Goal: Information Seeking & Learning: Learn about a topic

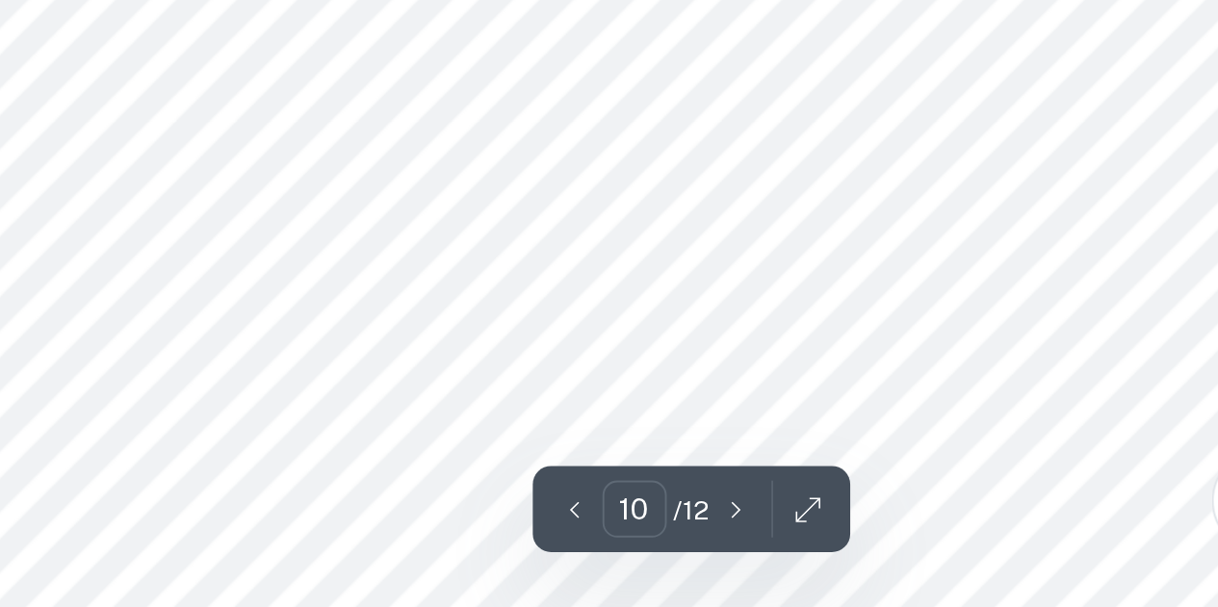
scroll to position [18, 0]
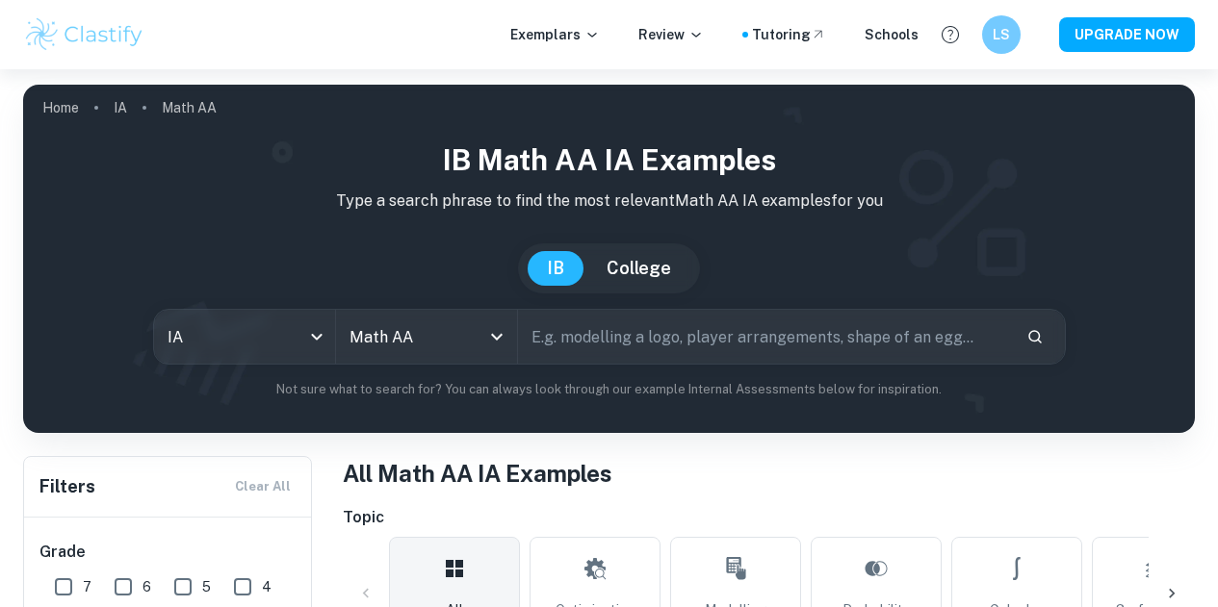
scroll to position [106, 0]
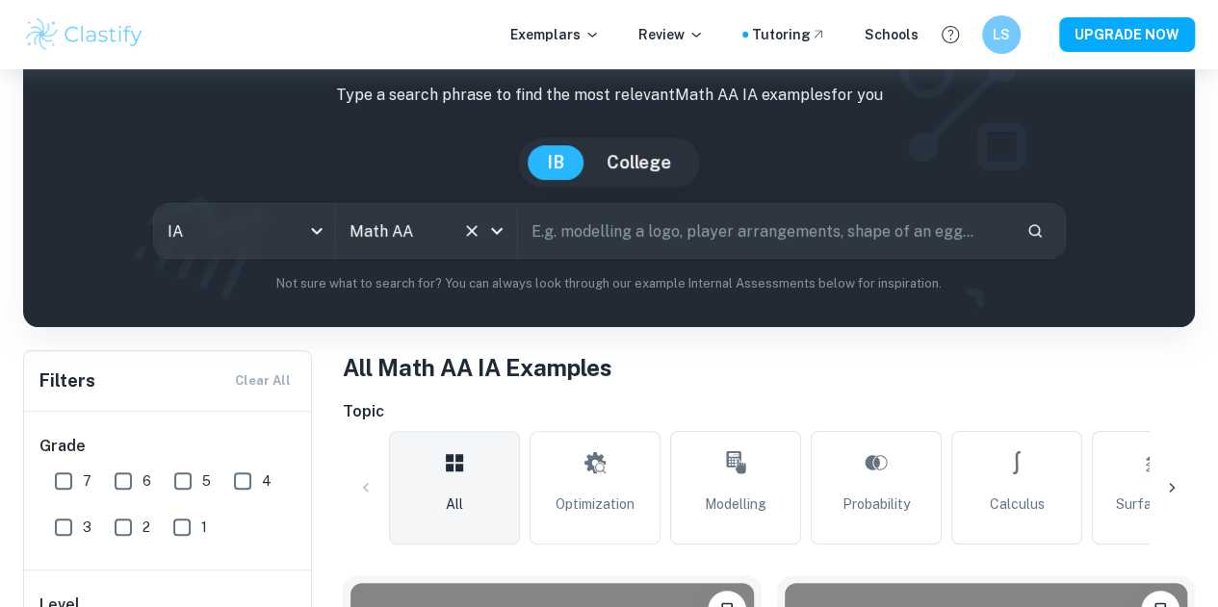
click at [474, 238] on icon "Clear" at bounding box center [471, 230] width 19 height 19
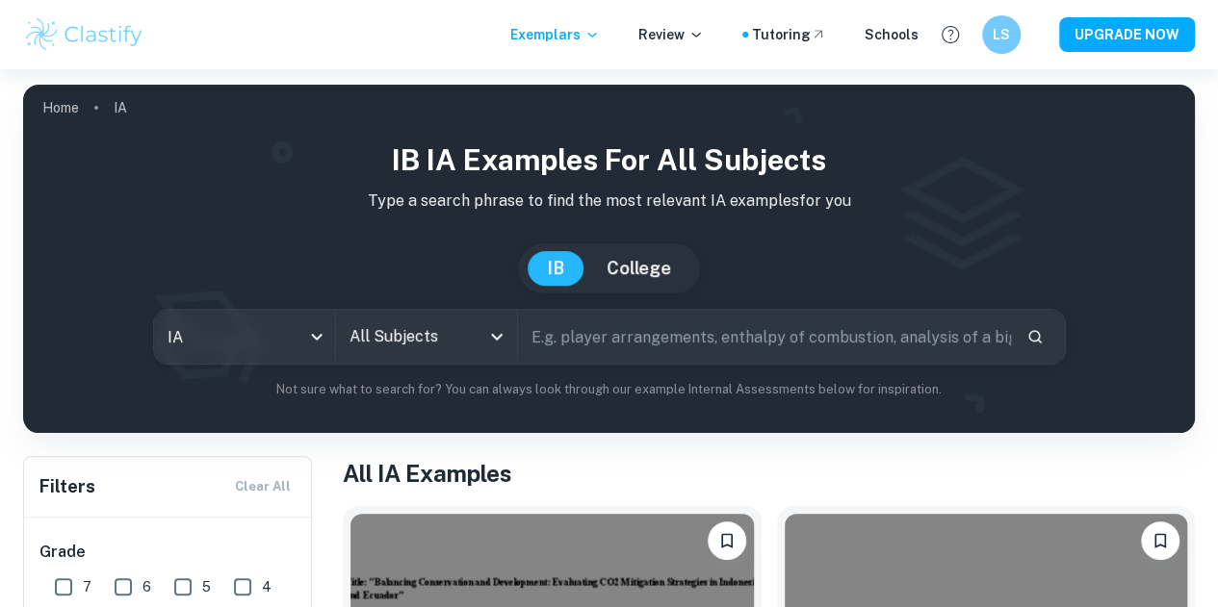
click at [447, 332] on input "All Subjects" at bounding box center [412, 337] width 135 height 37
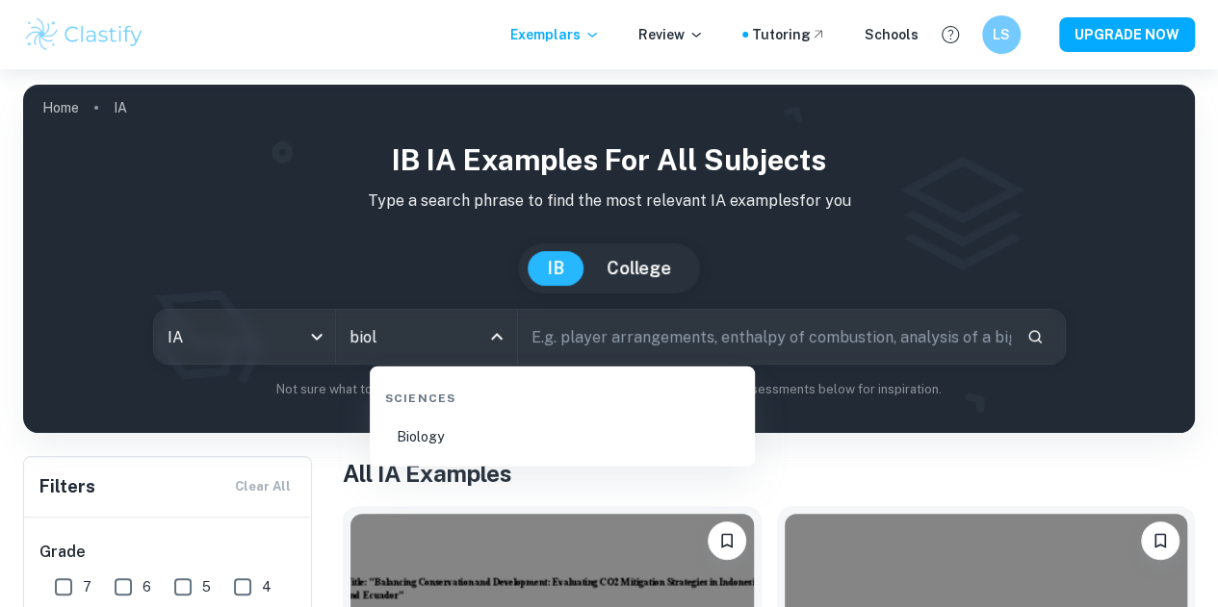
click at [483, 442] on li "Biology" at bounding box center [562, 437] width 370 height 44
type input "Biology"
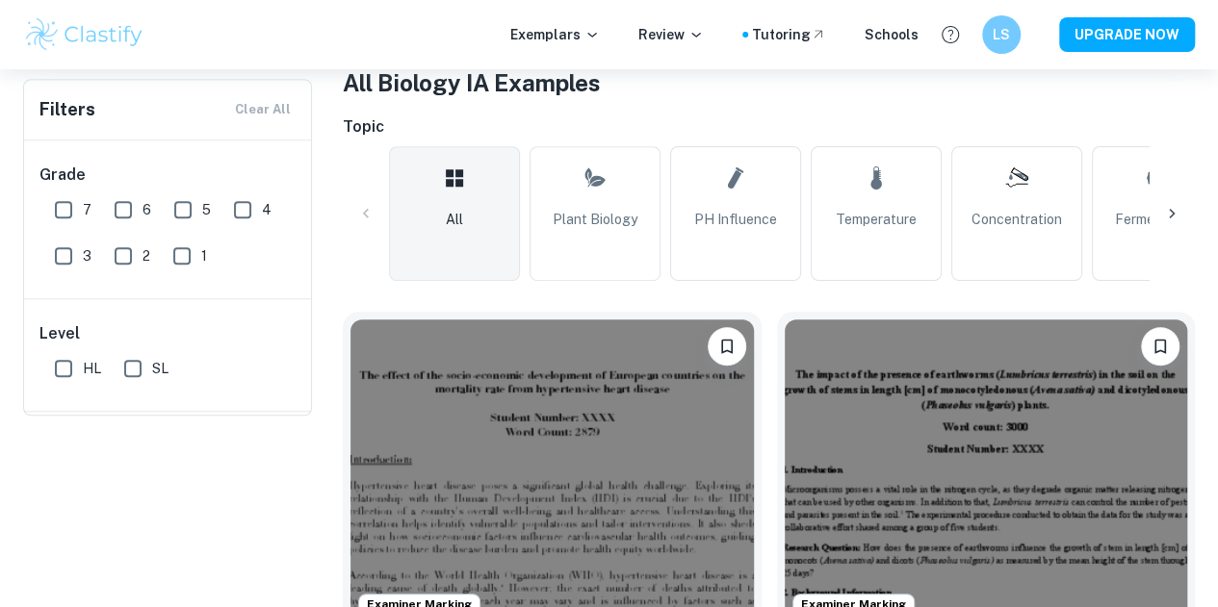
scroll to position [40, 0]
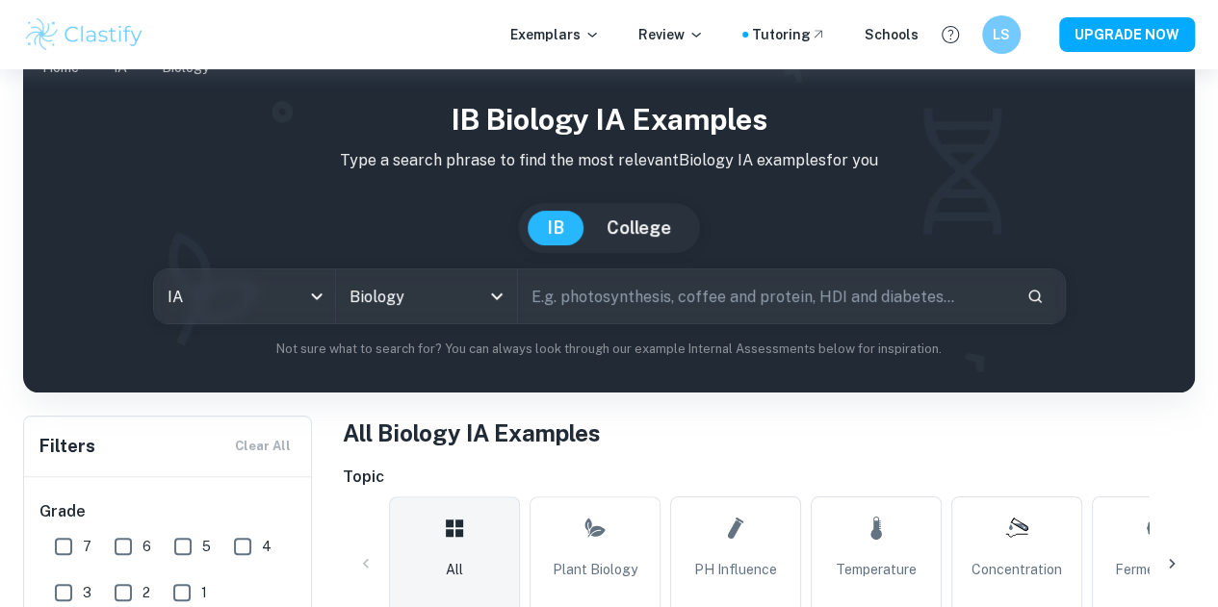
click at [639, 309] on input "text" at bounding box center [764, 297] width 493 height 54
type input "germination"
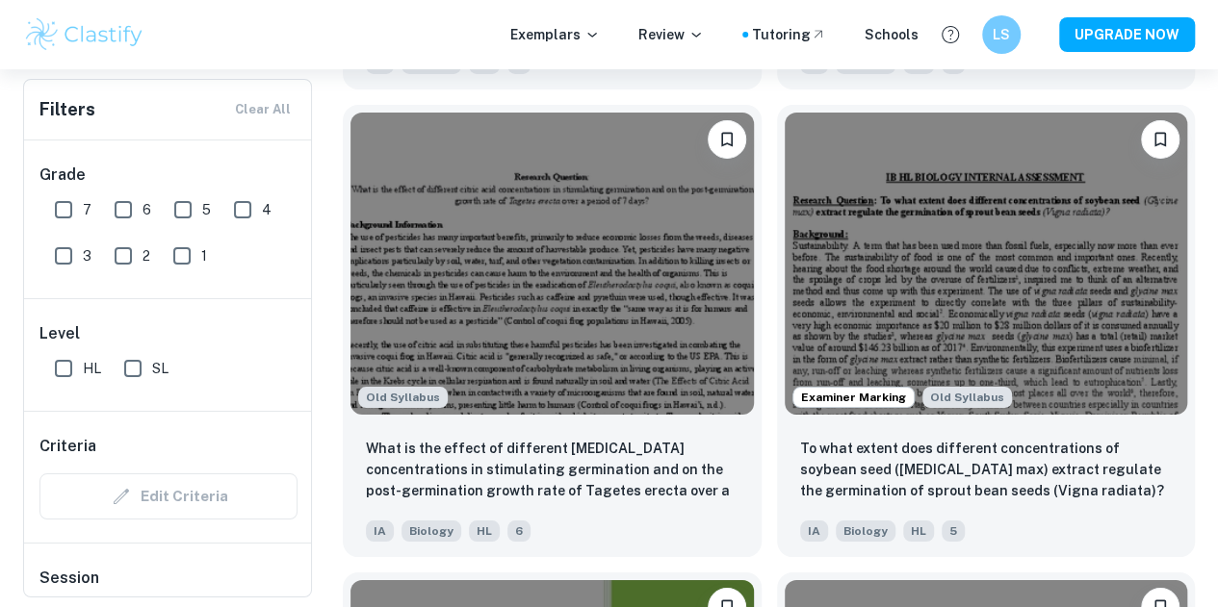
scroll to position [3419, 0]
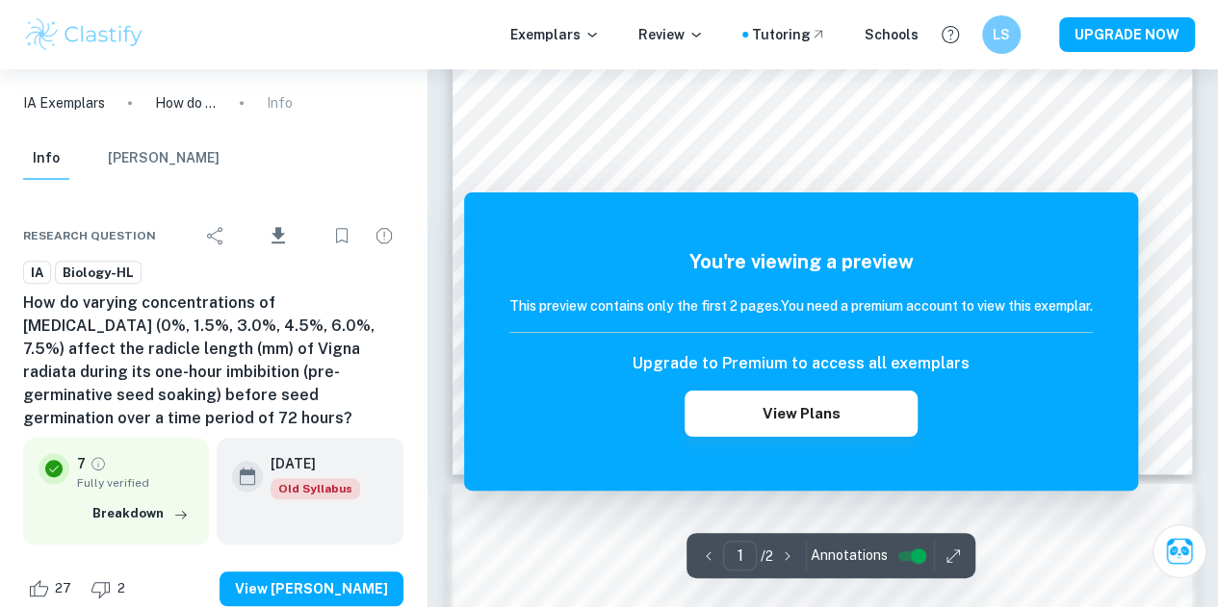
scroll to position [657, 0]
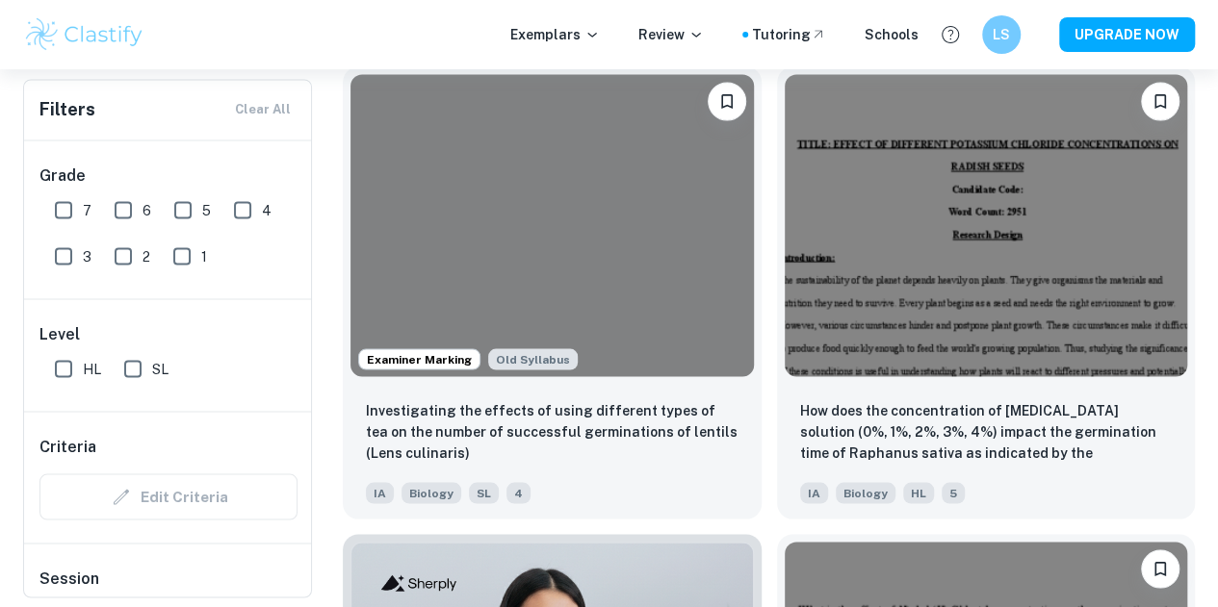
scroll to position [5329, 0]
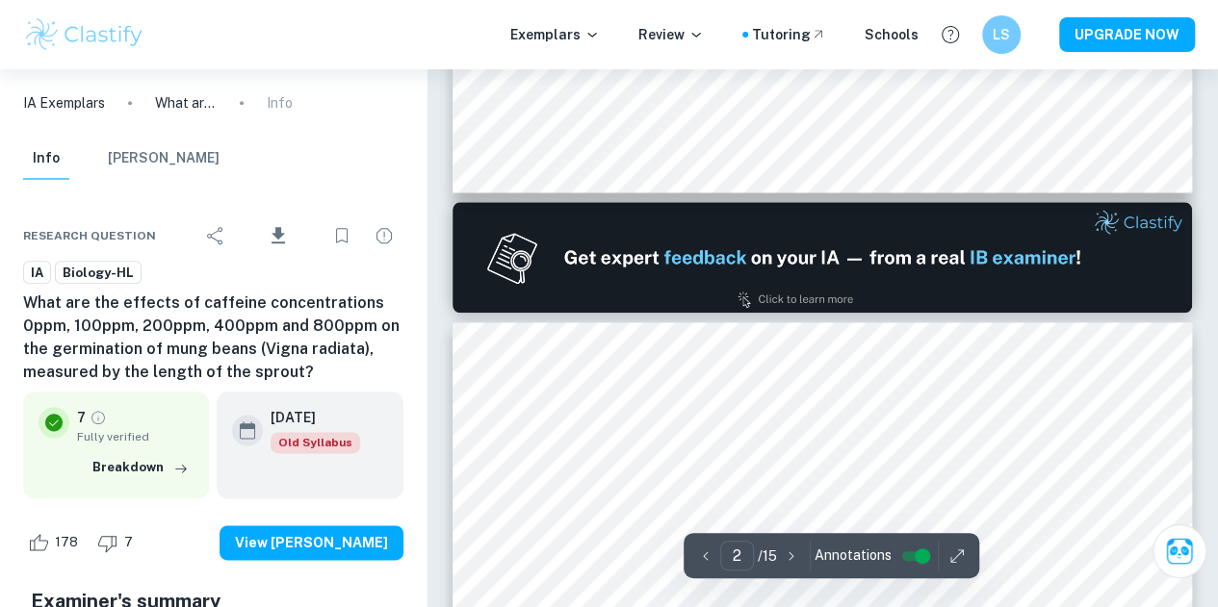
type input "1"
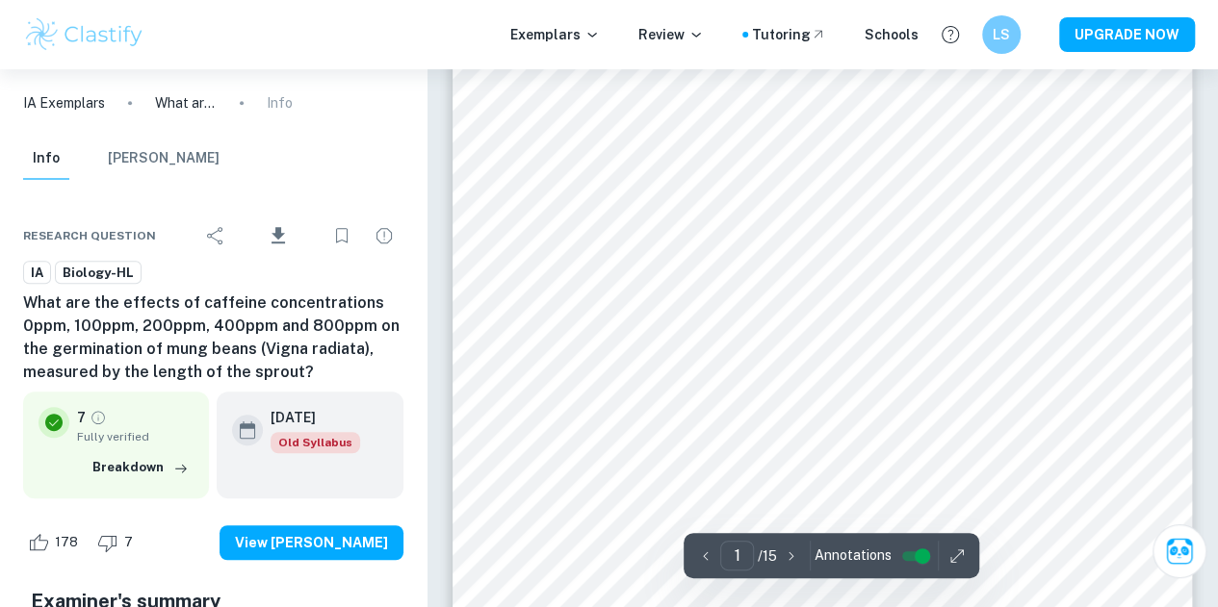
scroll to position [318, 0]
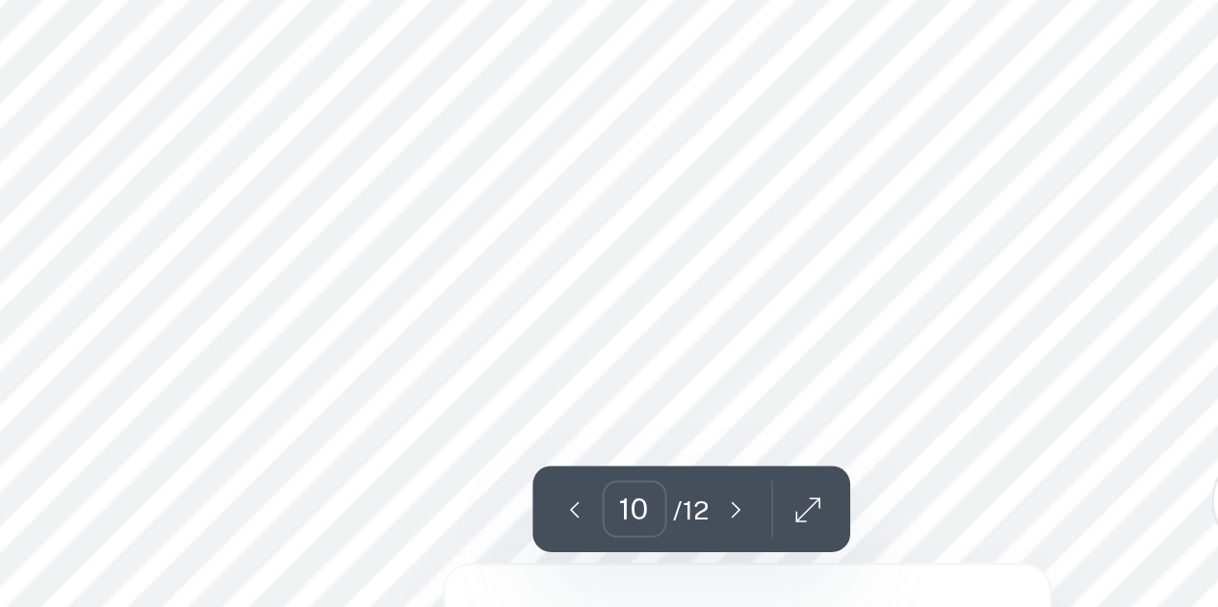
scroll to position [18, 0]
click at [936, 561] on icon "button" at bounding box center [940, 556] width 19 height 19
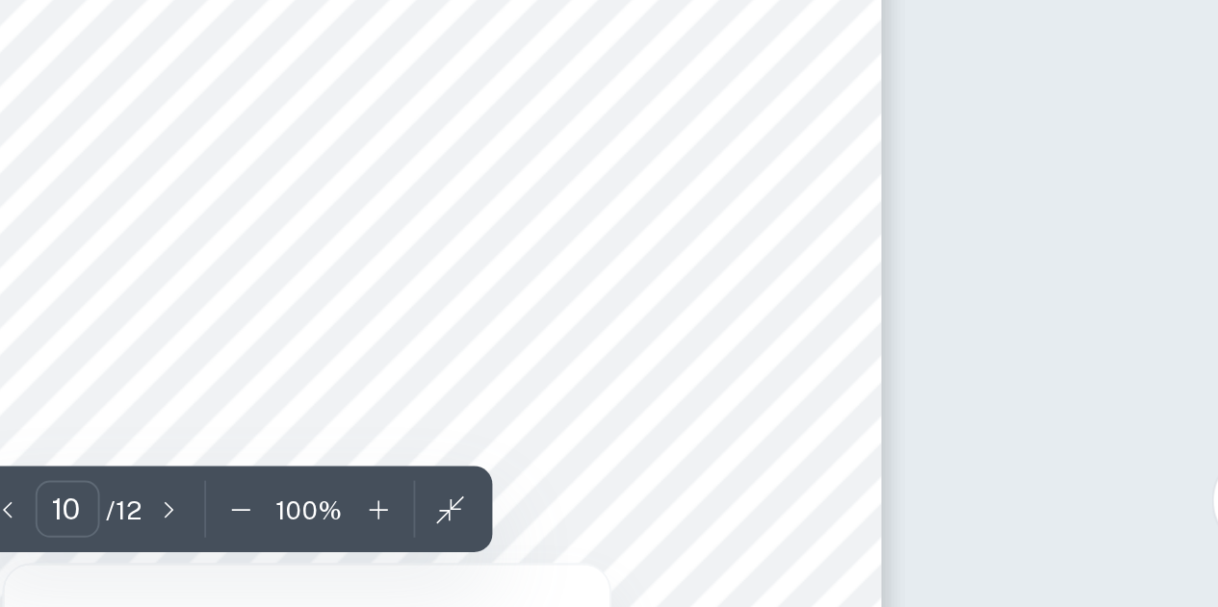
click at [649, 561] on icon "button" at bounding box center [642, 556] width 19 height 19
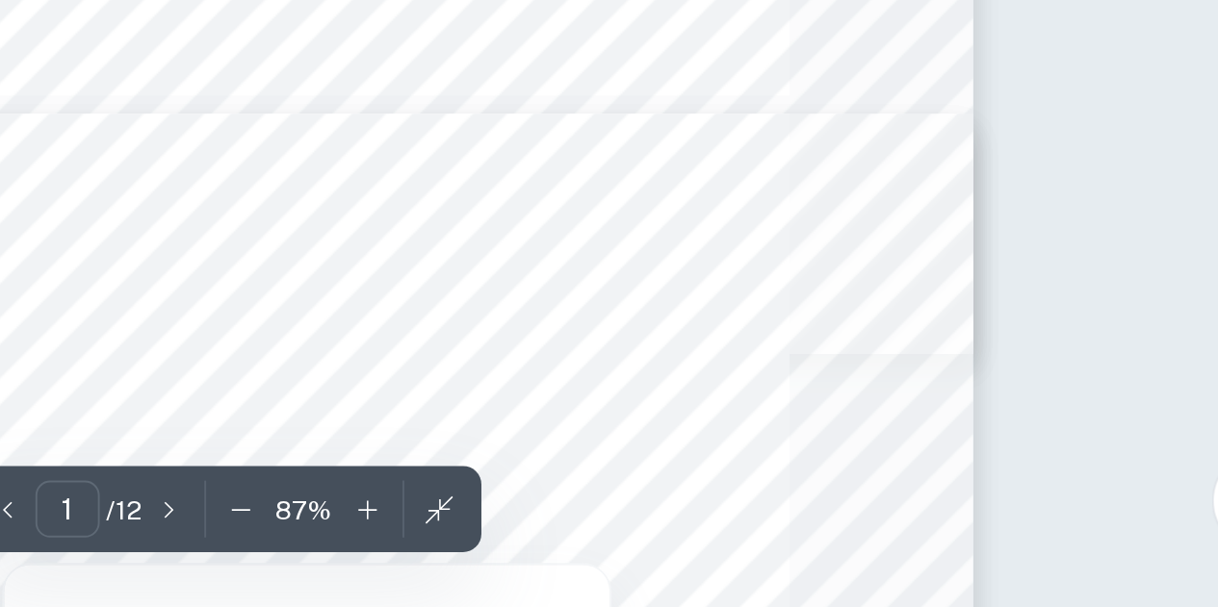
click at [648, 557] on icon "button" at bounding box center [642, 556] width 19 height 19
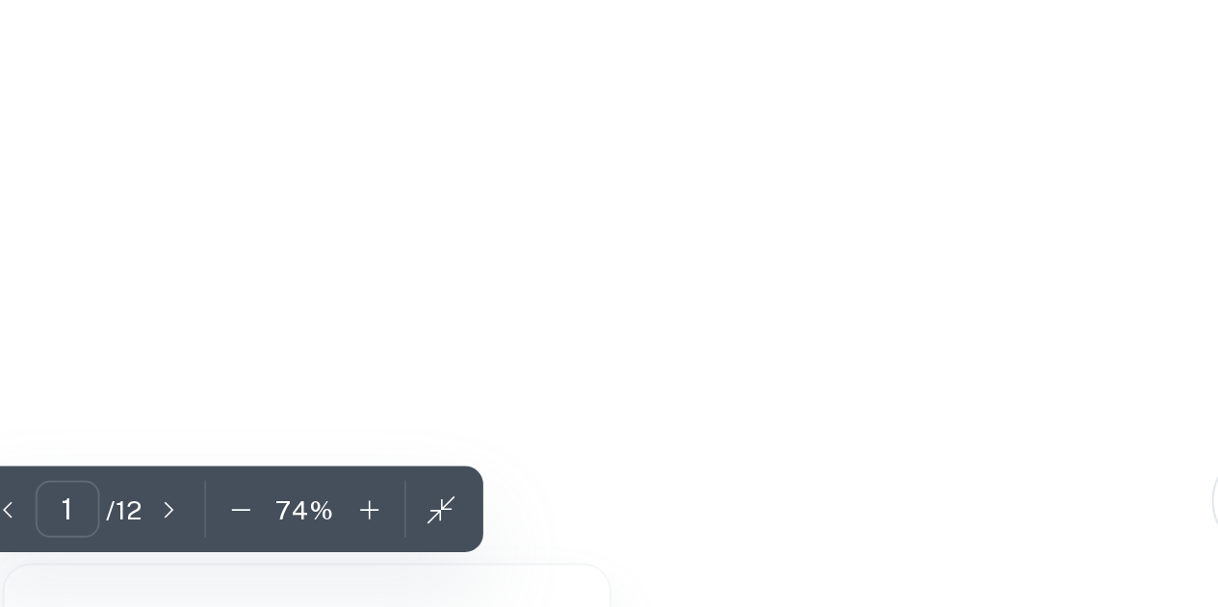
click at [702, 558] on icon "button" at bounding box center [710, 556] width 19 height 19
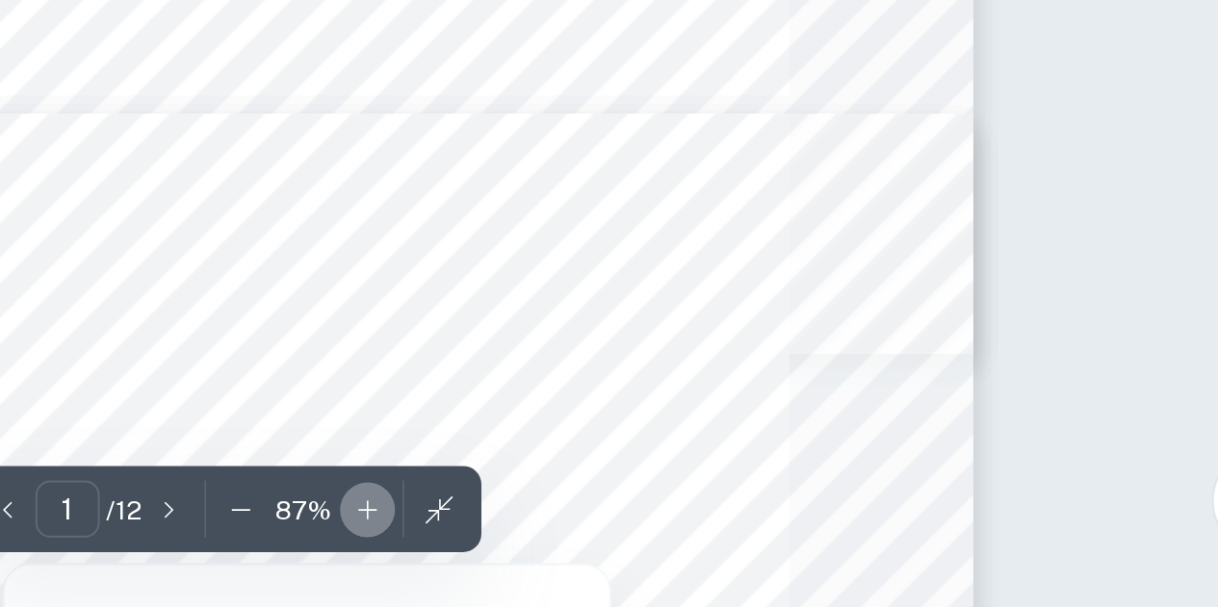
click at [703, 559] on icon "button" at bounding box center [709, 556] width 19 height 19
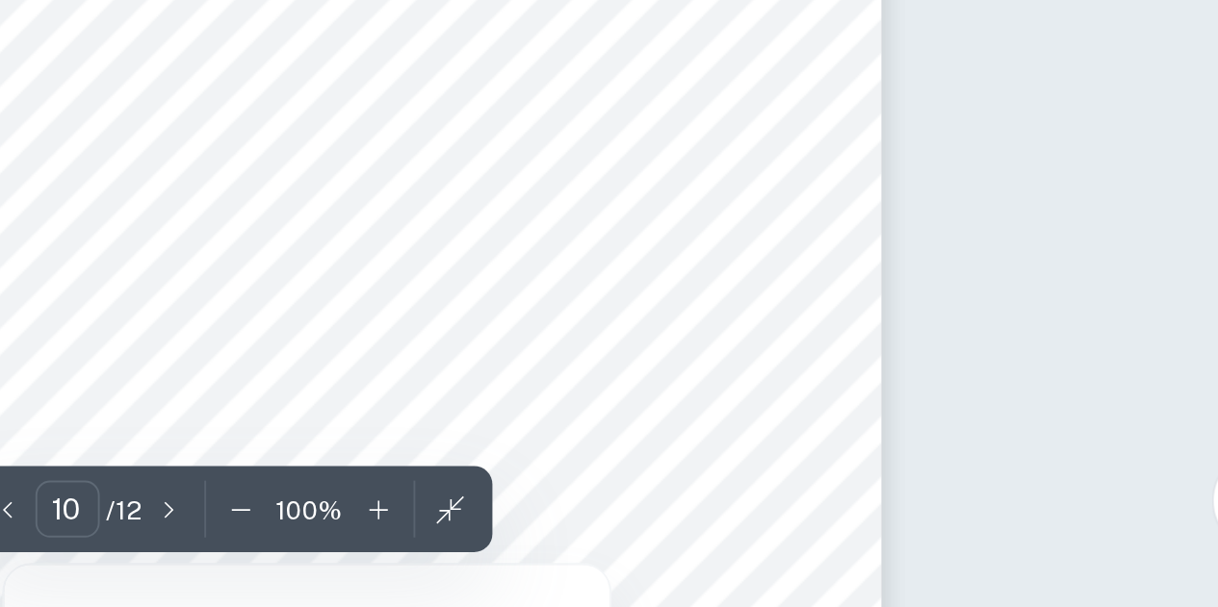
click at [706, 559] on icon "button" at bounding box center [715, 556] width 19 height 19
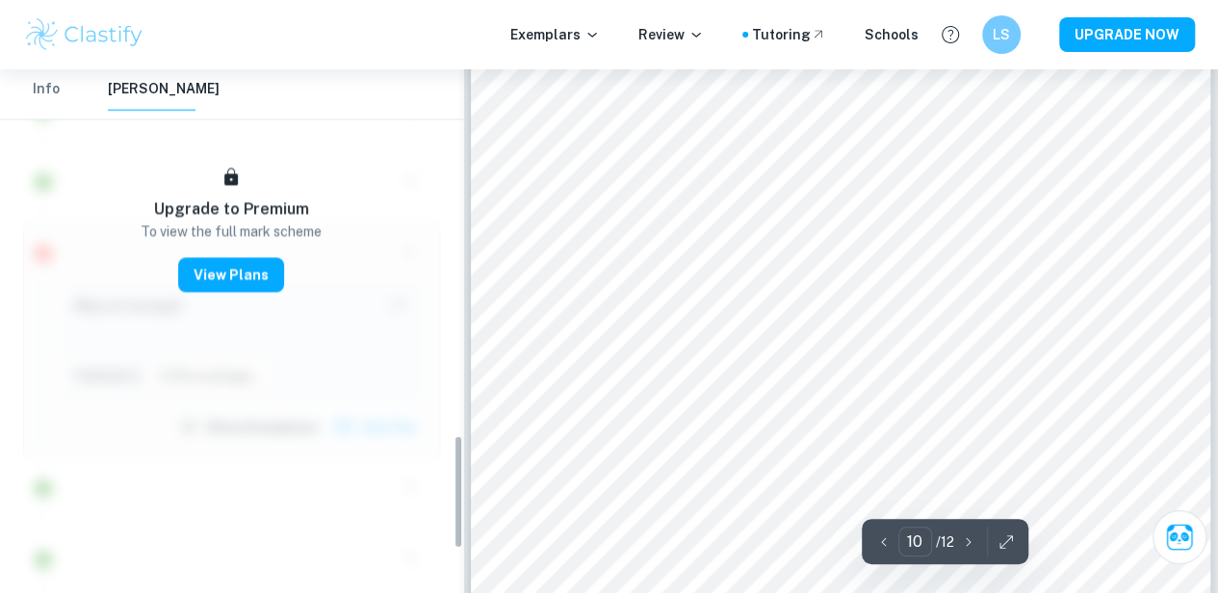
scroll to position [17, 0]
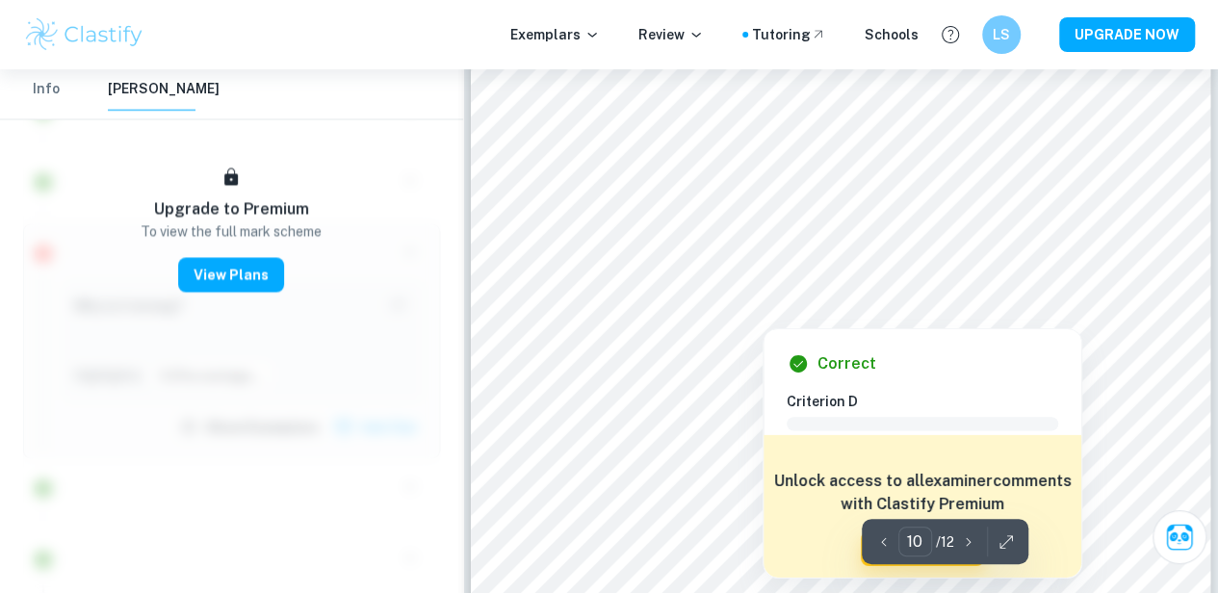
click at [1030, 305] on div at bounding box center [1026, 299] width 155 height 18
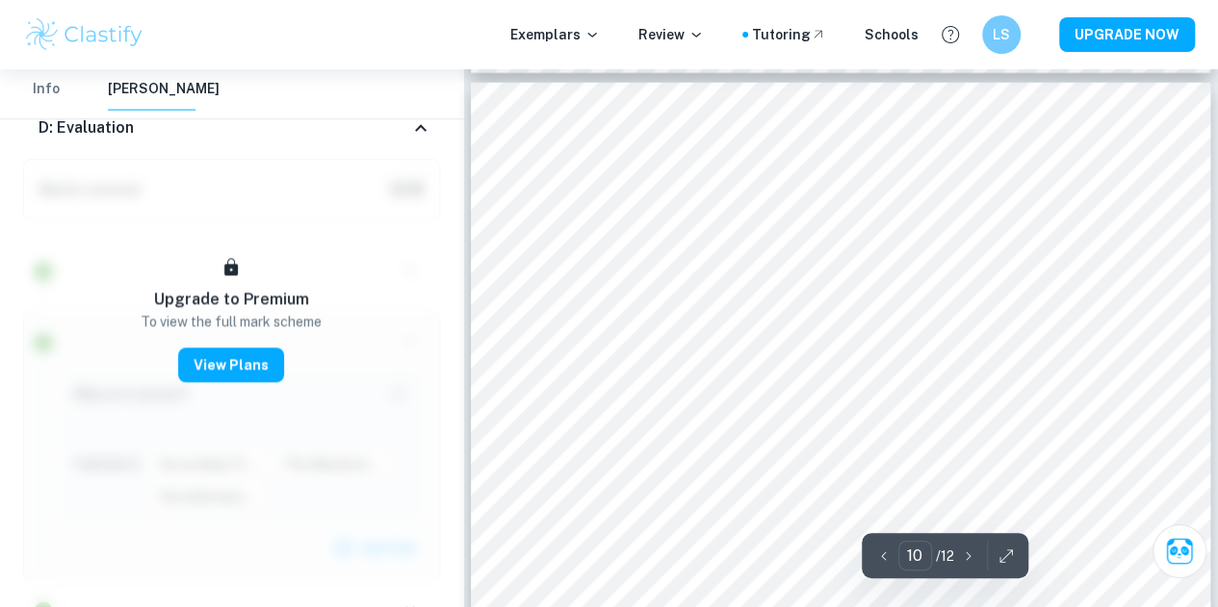
scroll to position [9884, 0]
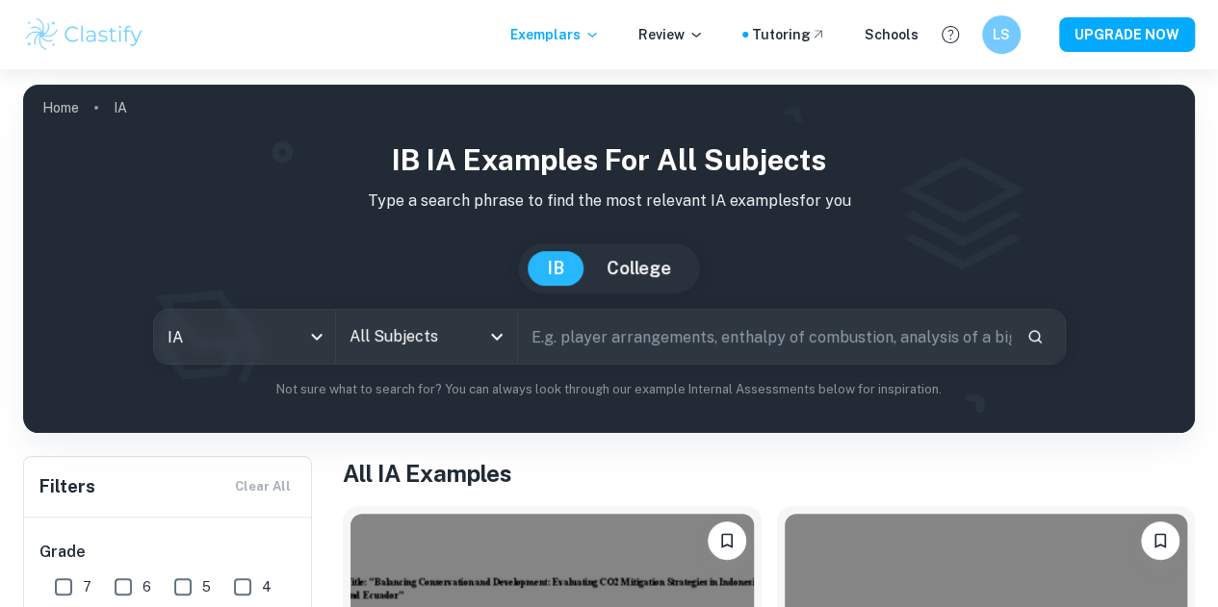
click at [413, 347] on input "All Subjects" at bounding box center [412, 337] width 135 height 37
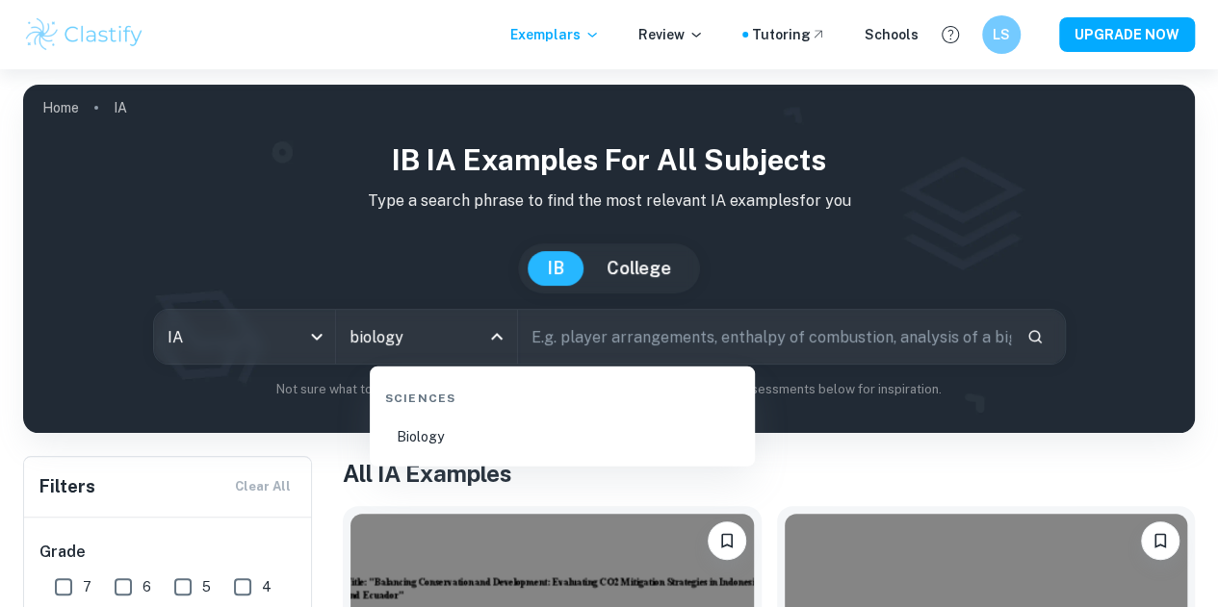
scroll to position [63, 0]
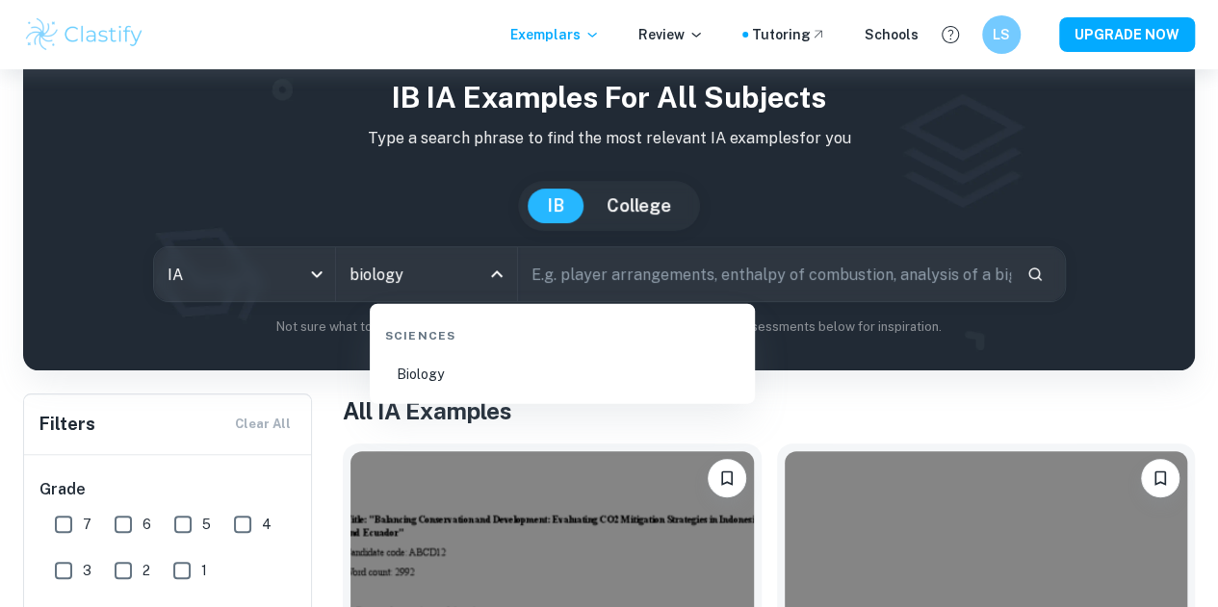
click at [487, 390] on li "Biology" at bounding box center [562, 374] width 370 height 44
type input "Biology"
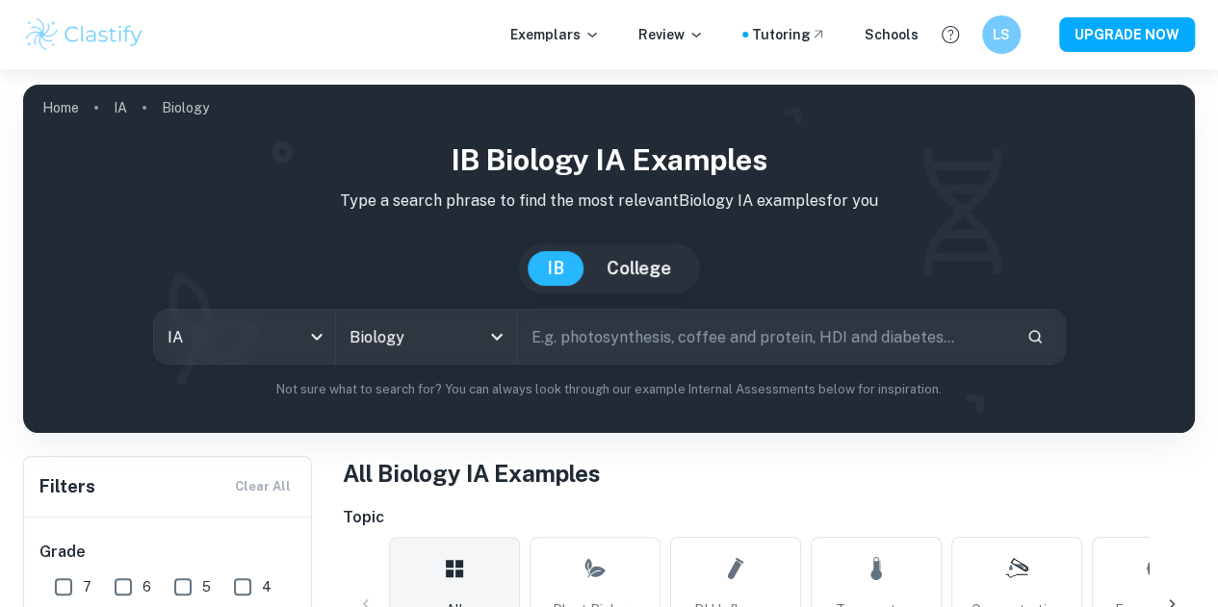
click at [643, 349] on input "text" at bounding box center [764, 337] width 493 height 54
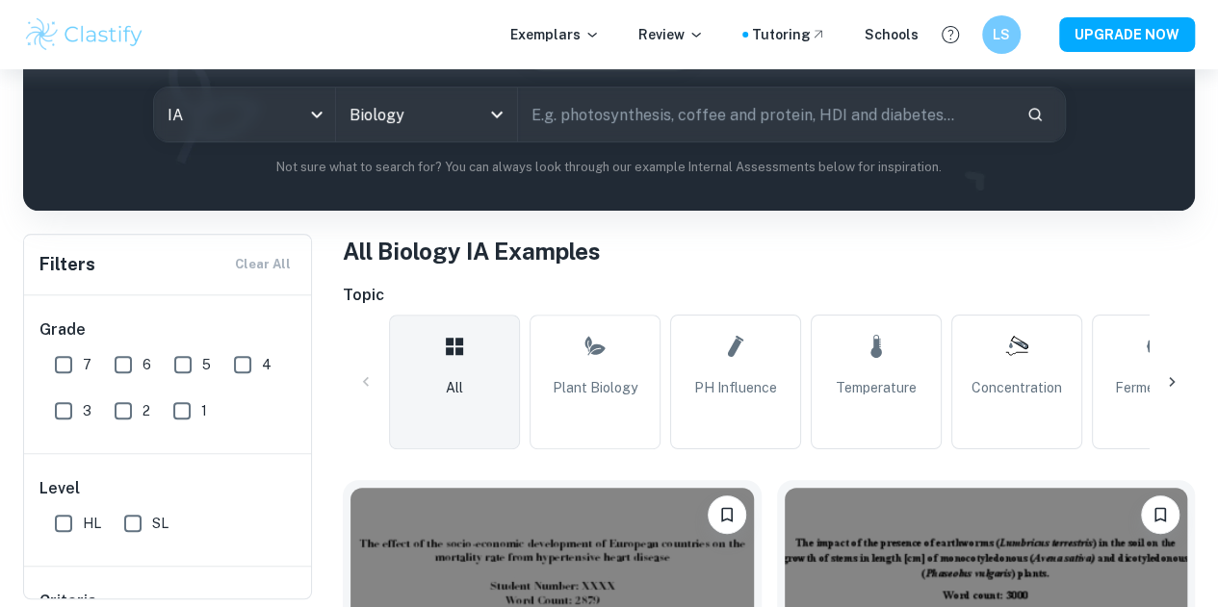
scroll to position [230, 0]
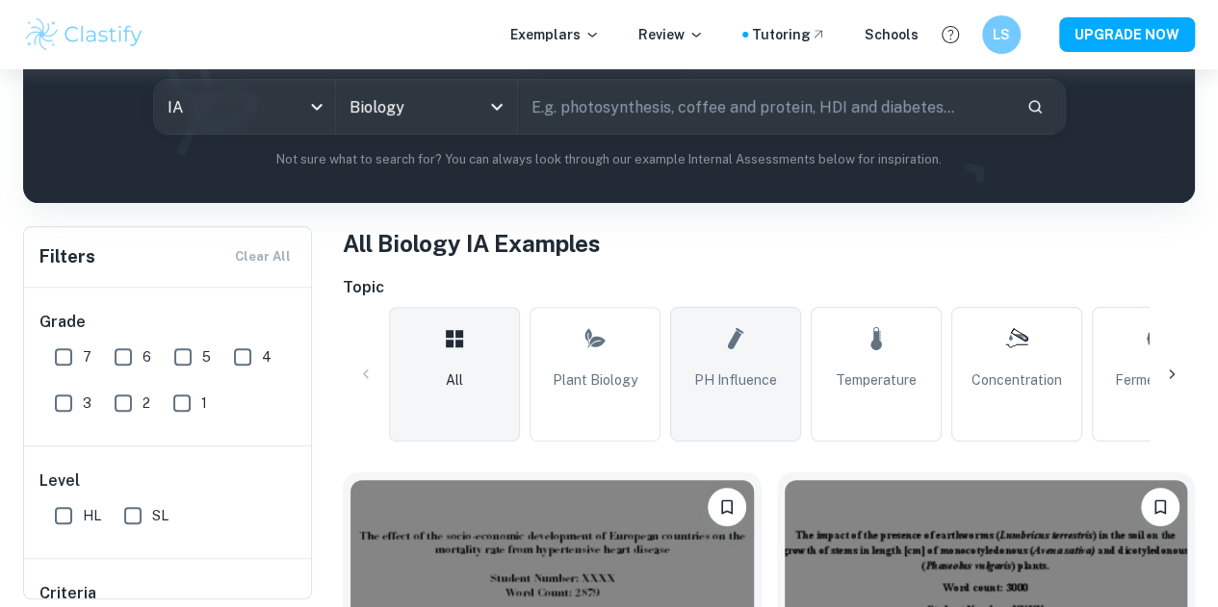
click at [748, 362] on link "pH Influence" at bounding box center [735, 374] width 131 height 135
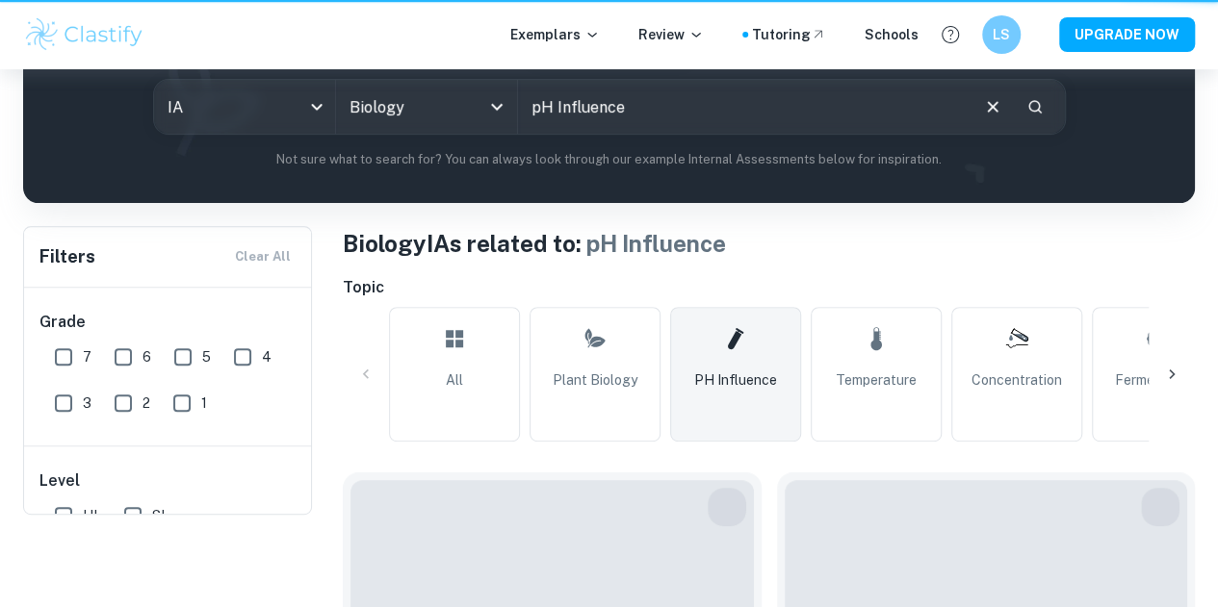
type input "pH Influence"
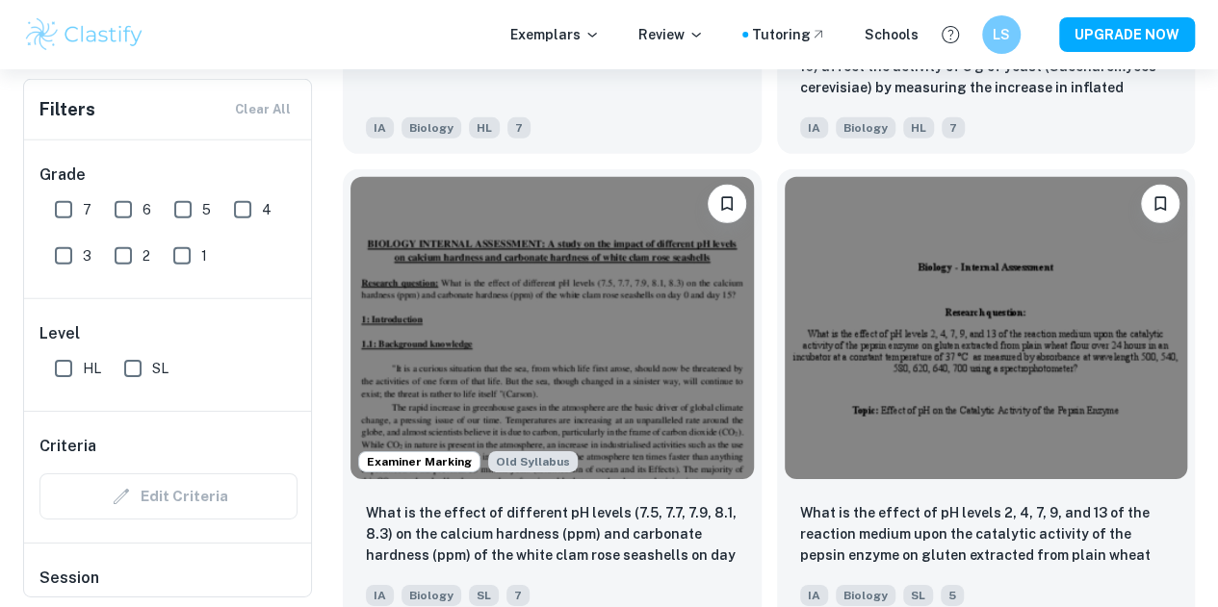
scroll to position [2903, 0]
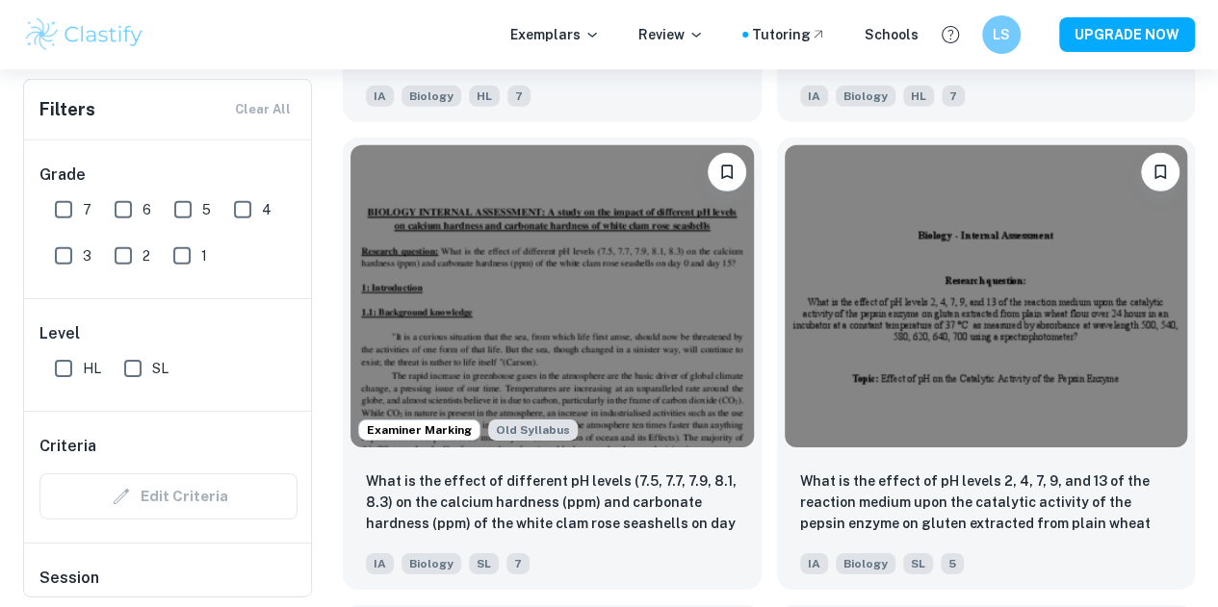
click at [64, 199] on input "7" at bounding box center [63, 210] width 39 height 39
checkbox input "true"
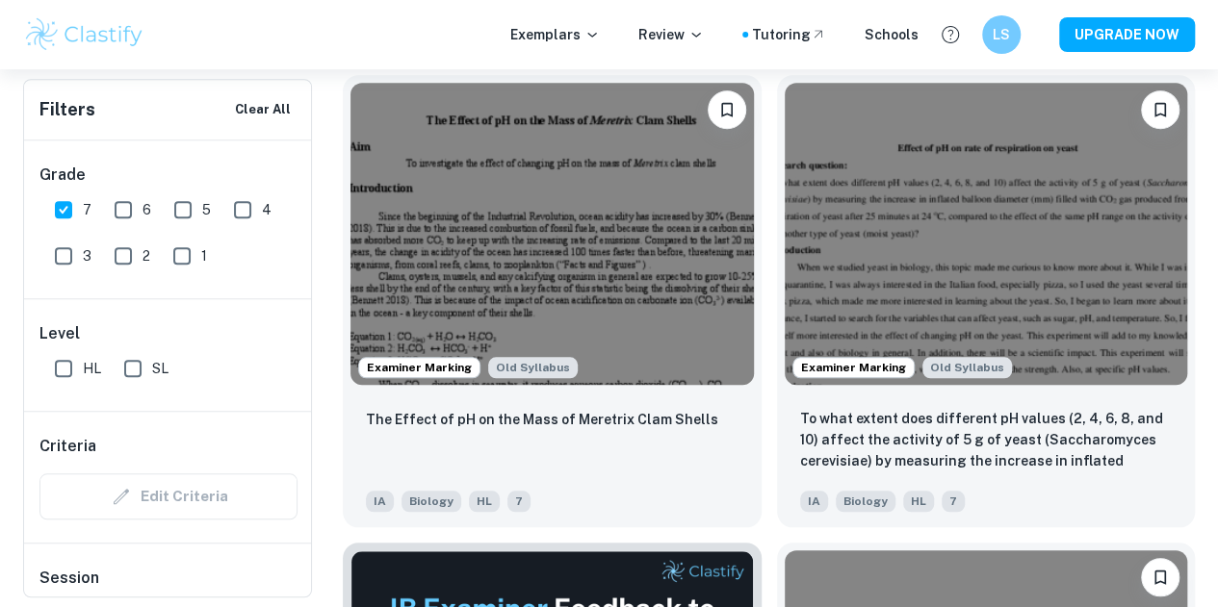
scroll to position [691, 0]
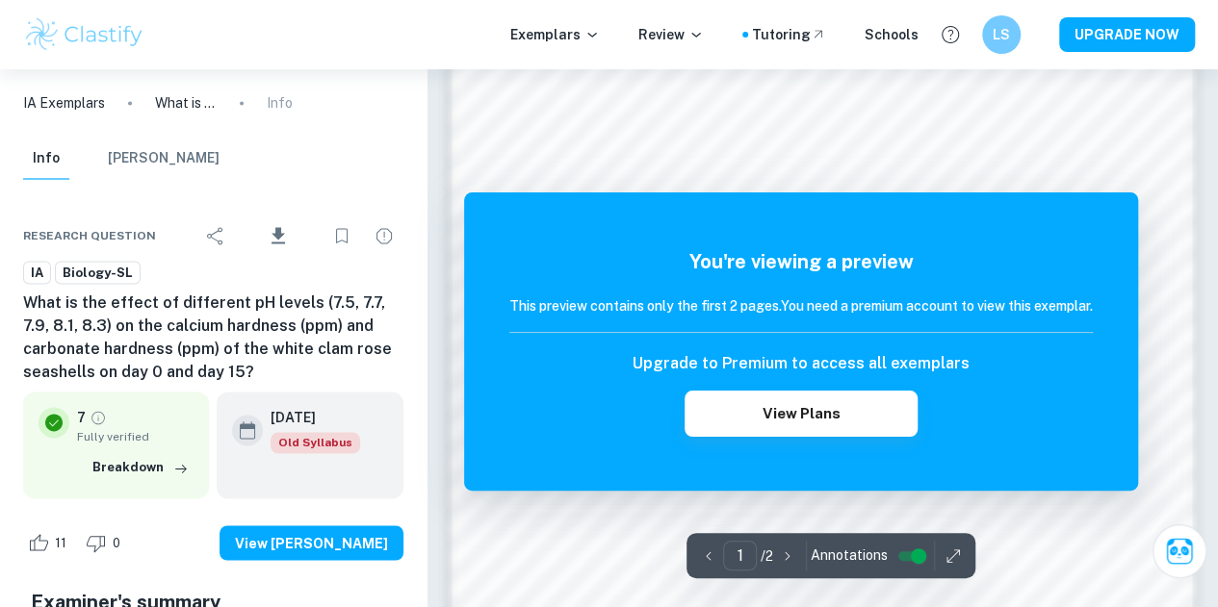
scroll to position [1427, 0]
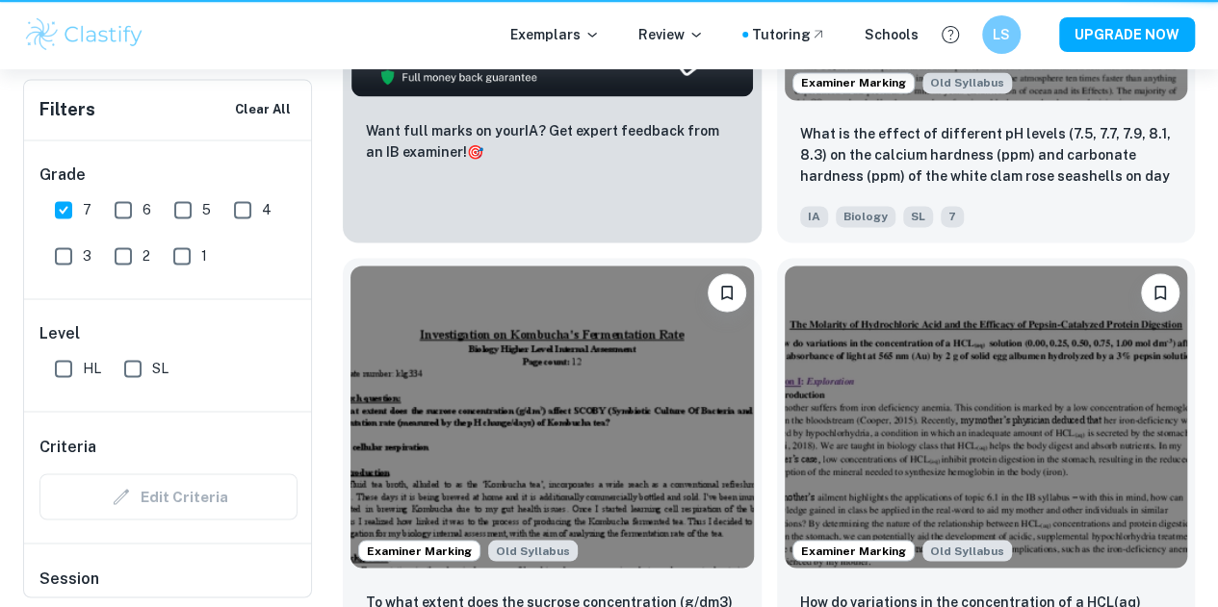
scroll to position [691, 0]
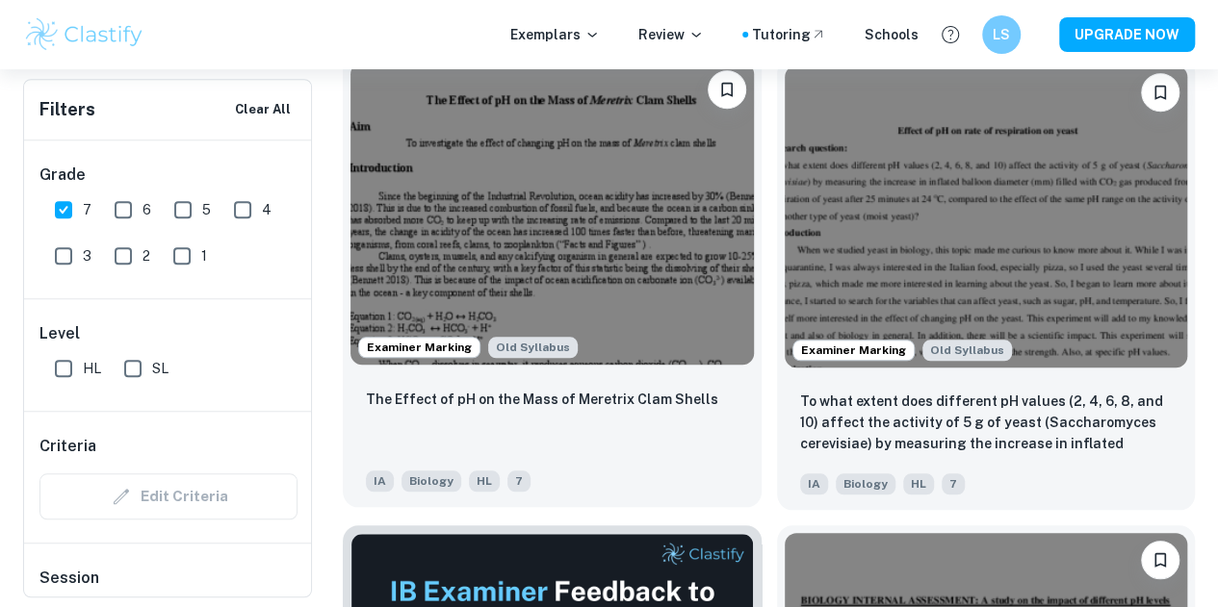
click at [446, 167] on img at bounding box center [551, 214] width 403 height 302
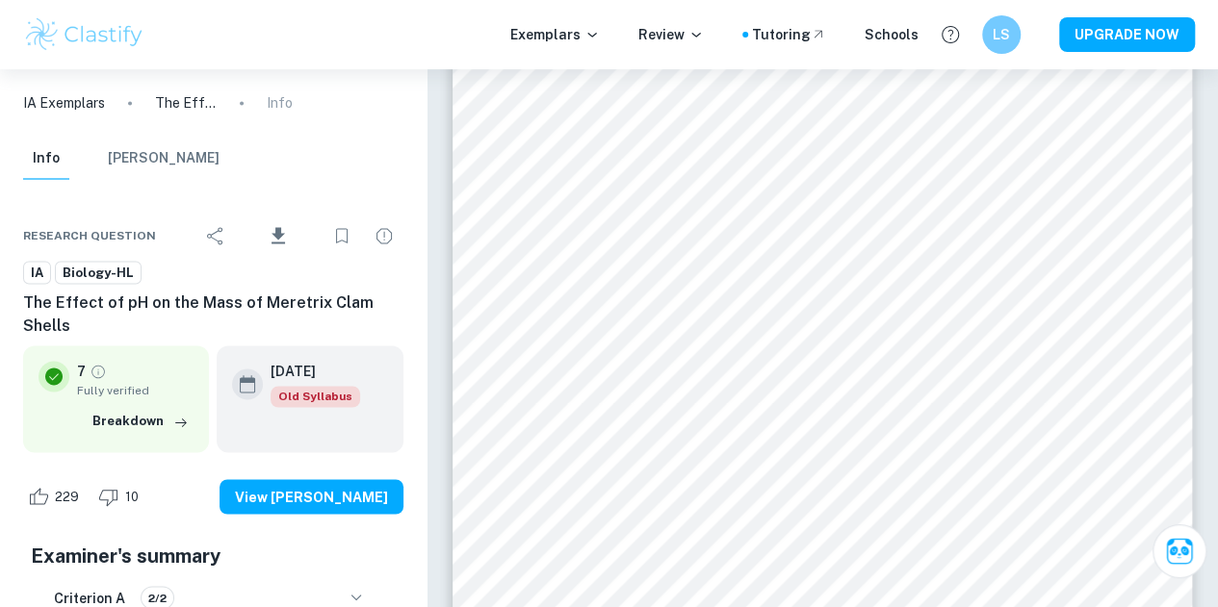
scroll to position [1315, 0]
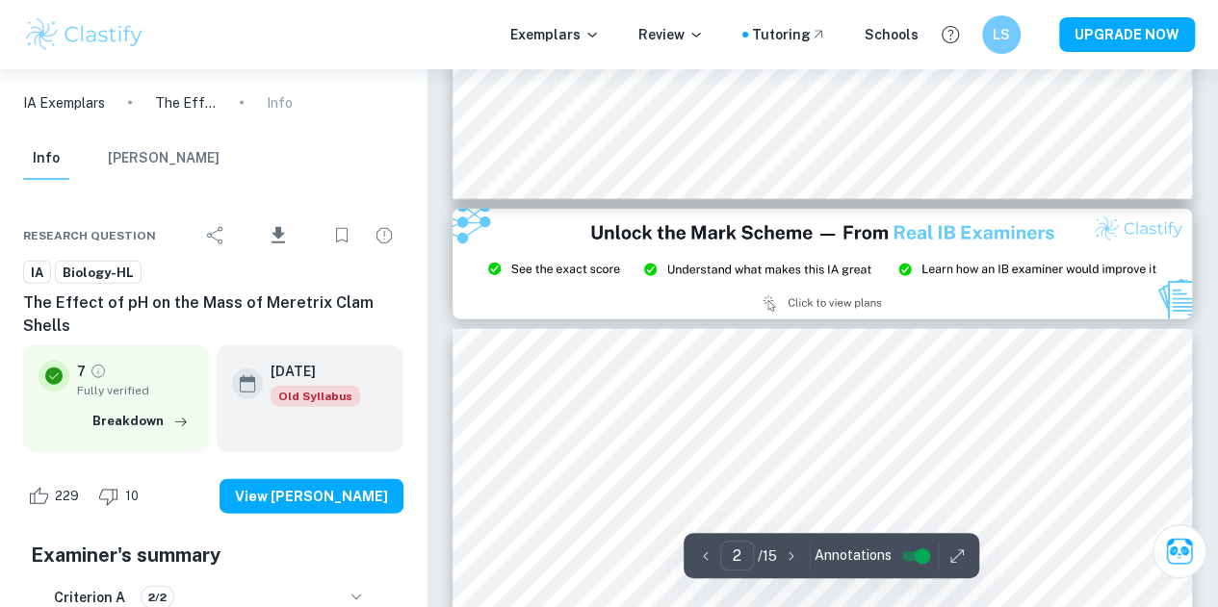
type input "3"
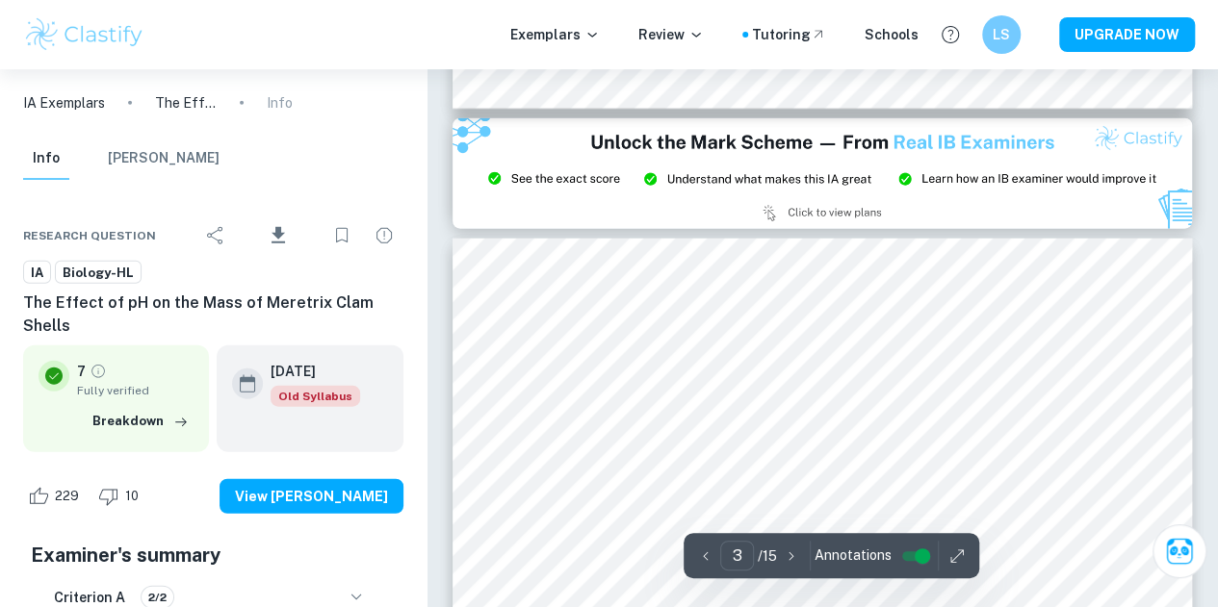
scroll to position [2216, 0]
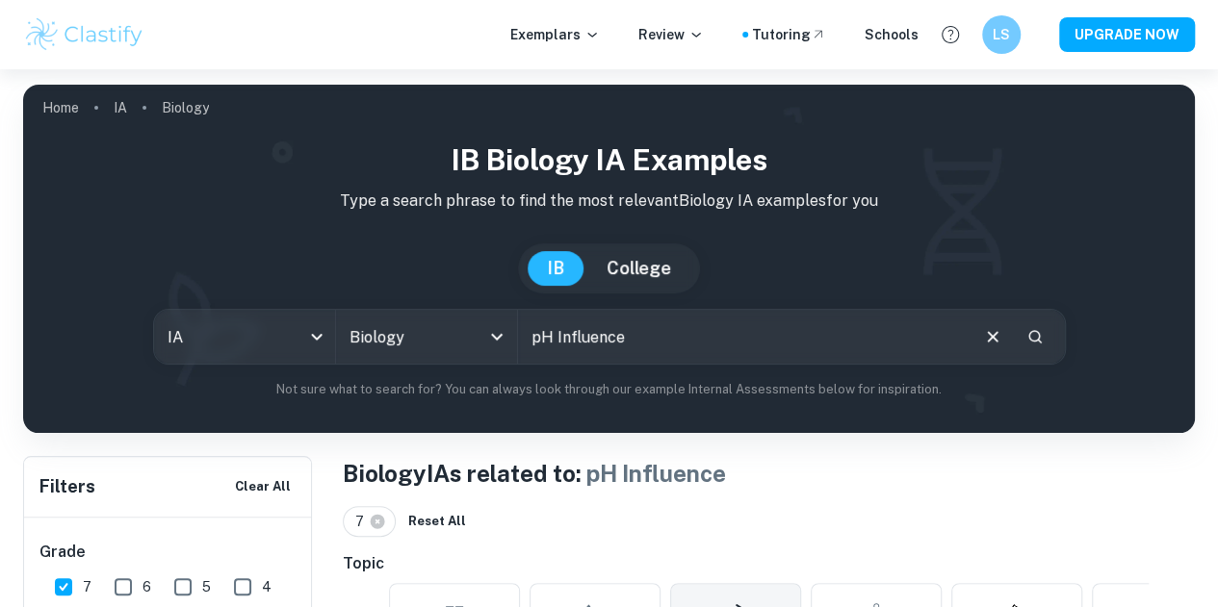
click at [974, 349] on button "Clear" at bounding box center [992, 337] width 37 height 37
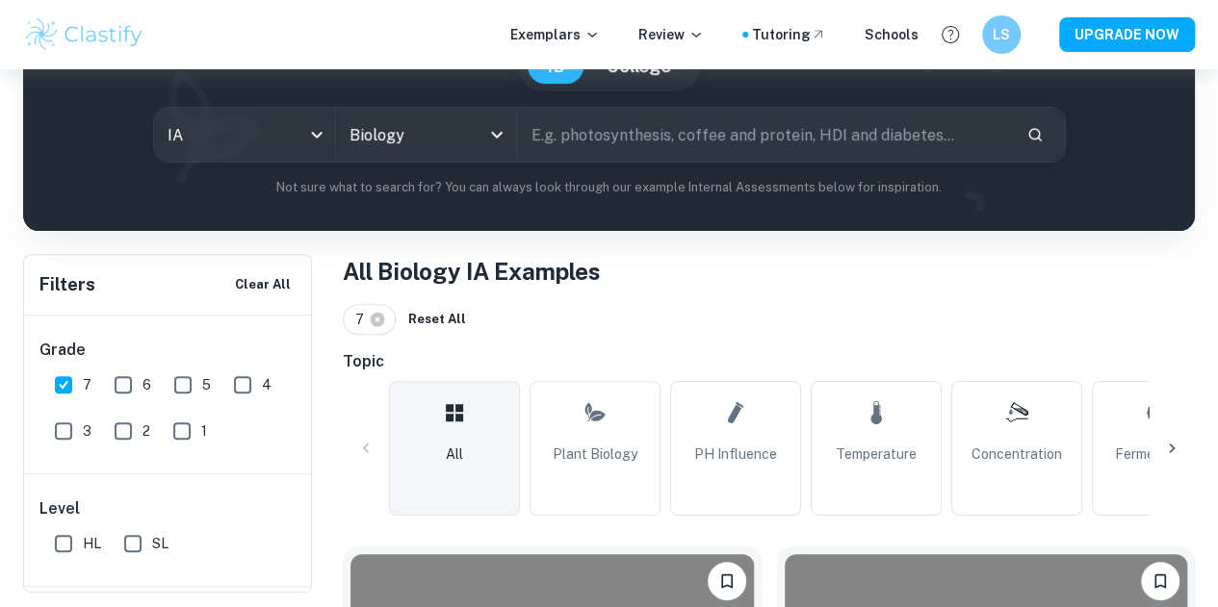
scroll to position [194, 0]
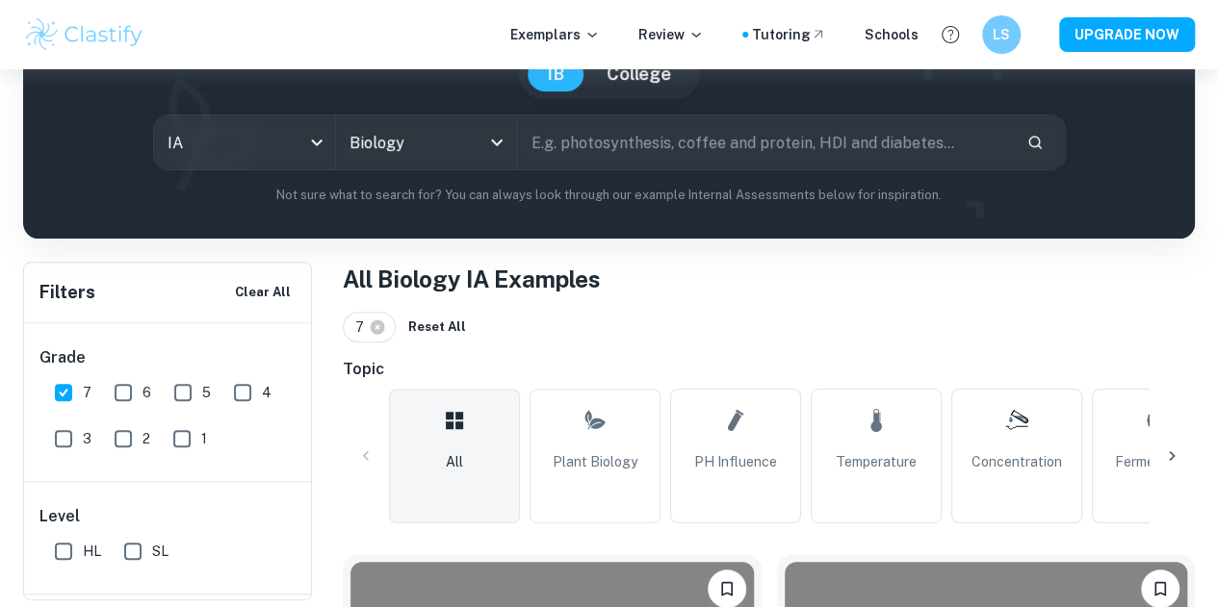
click at [714, 151] on input "text" at bounding box center [764, 143] width 493 height 54
type input "germination"
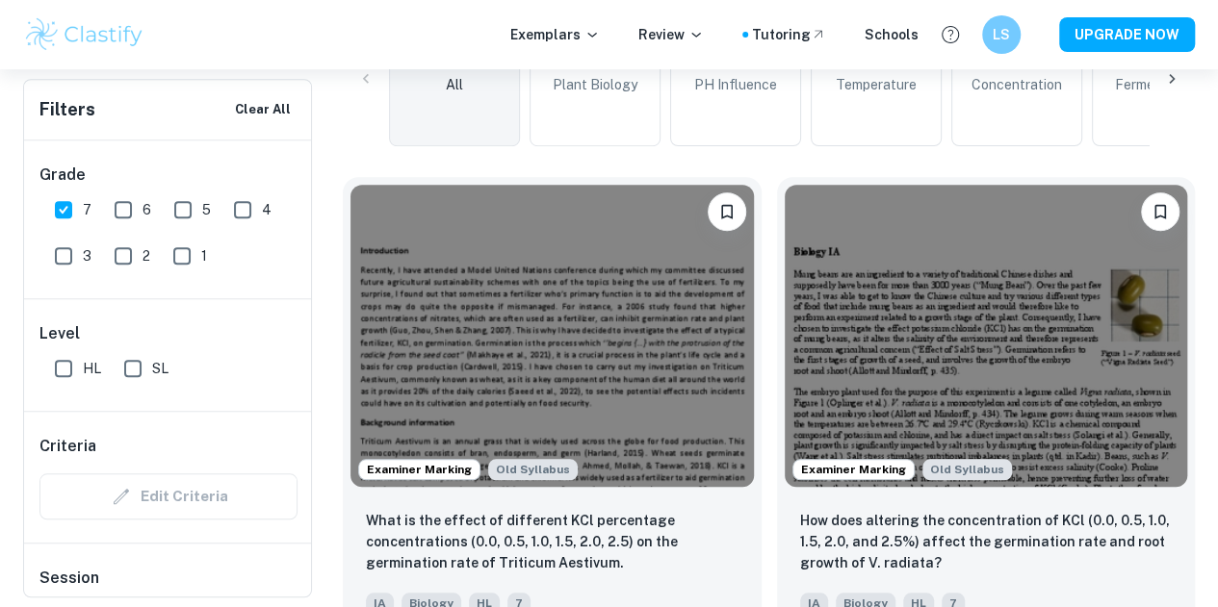
scroll to position [636, 0]
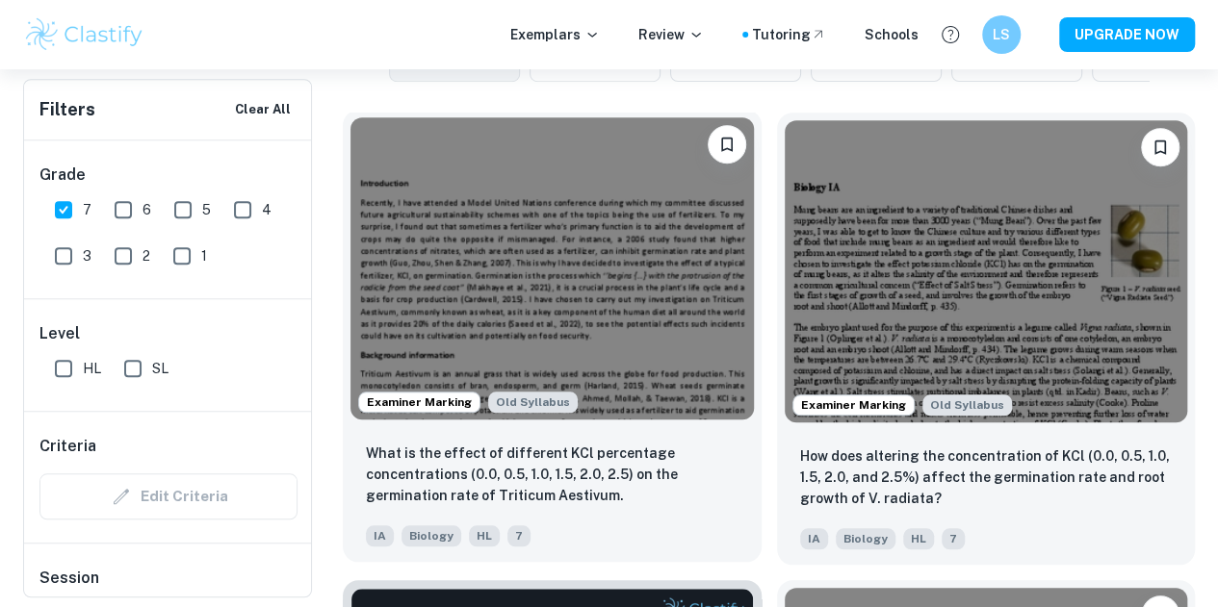
click at [479, 246] on img at bounding box center [551, 268] width 403 height 302
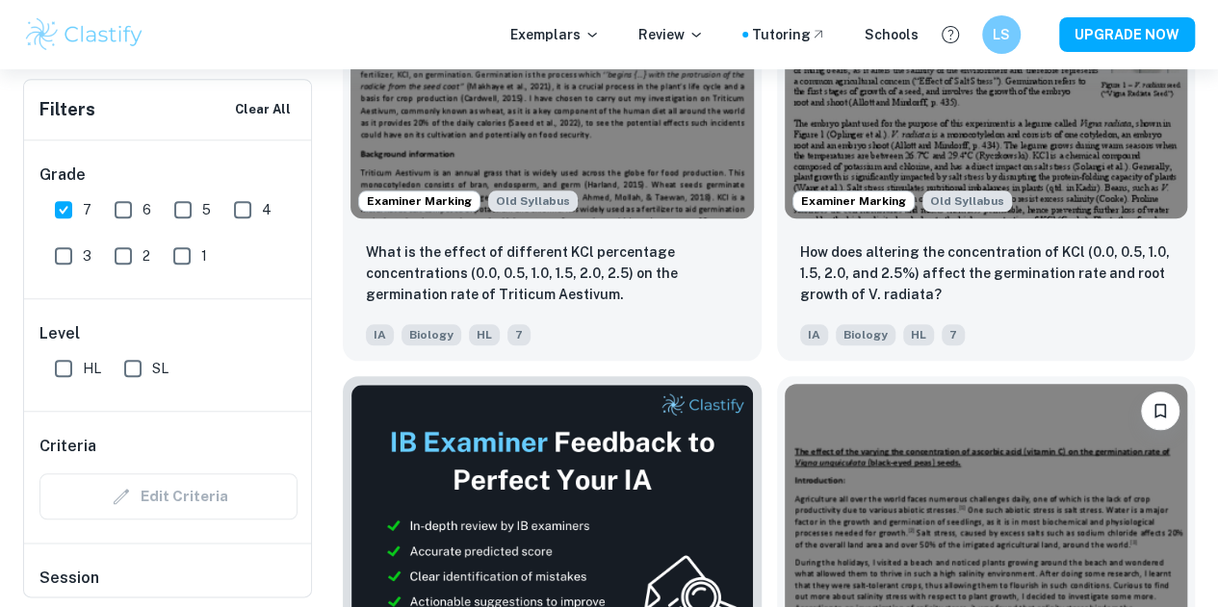
scroll to position [864, 0]
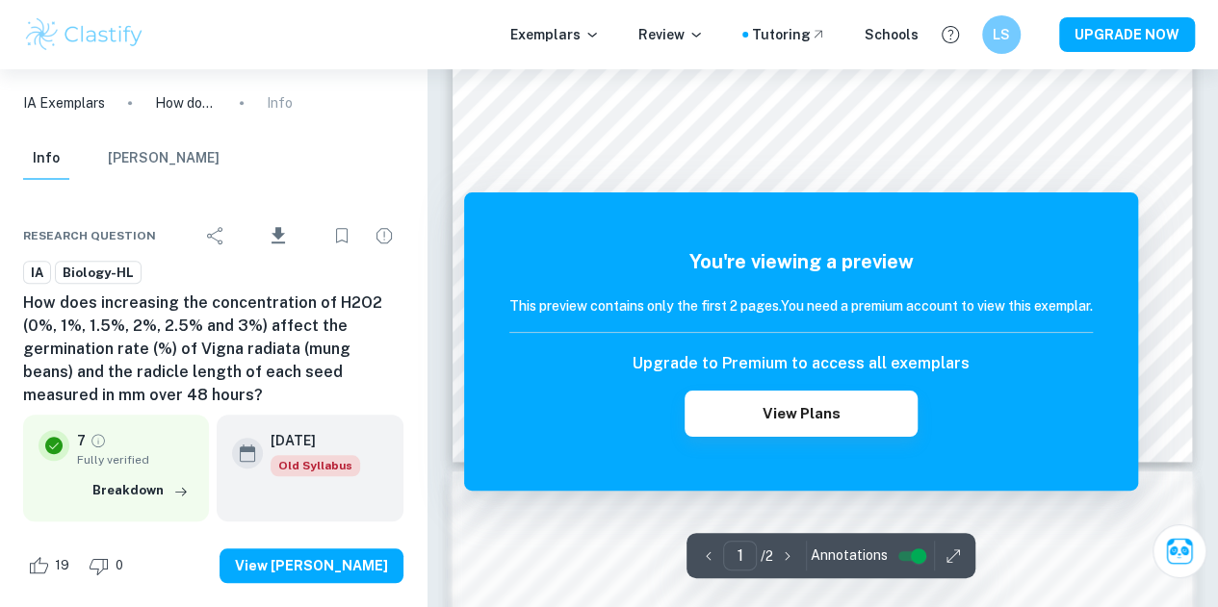
scroll to position [590, 0]
click at [972, 141] on div at bounding box center [794, 152] width 545 height 23
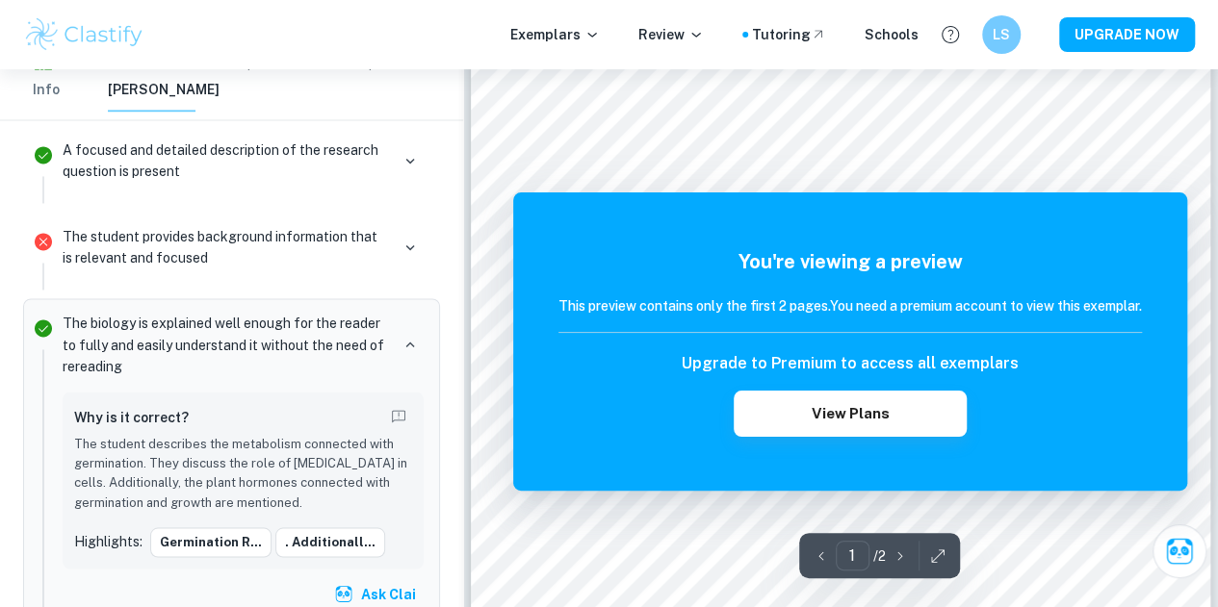
scroll to position [399, 0]
